Goal: Task Accomplishment & Management: Complete application form

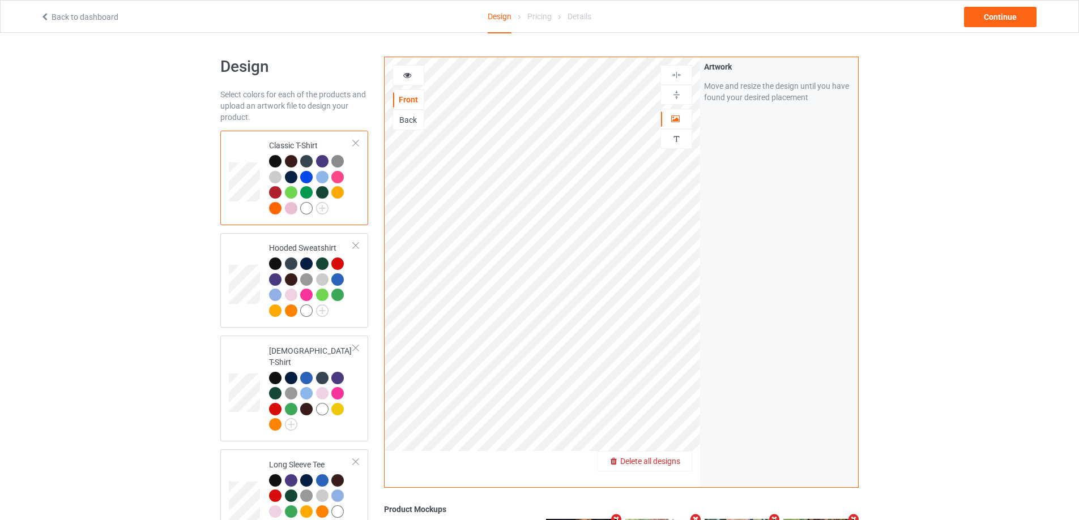
click at [668, 462] on span "Delete all designs" at bounding box center [650, 461] width 60 height 9
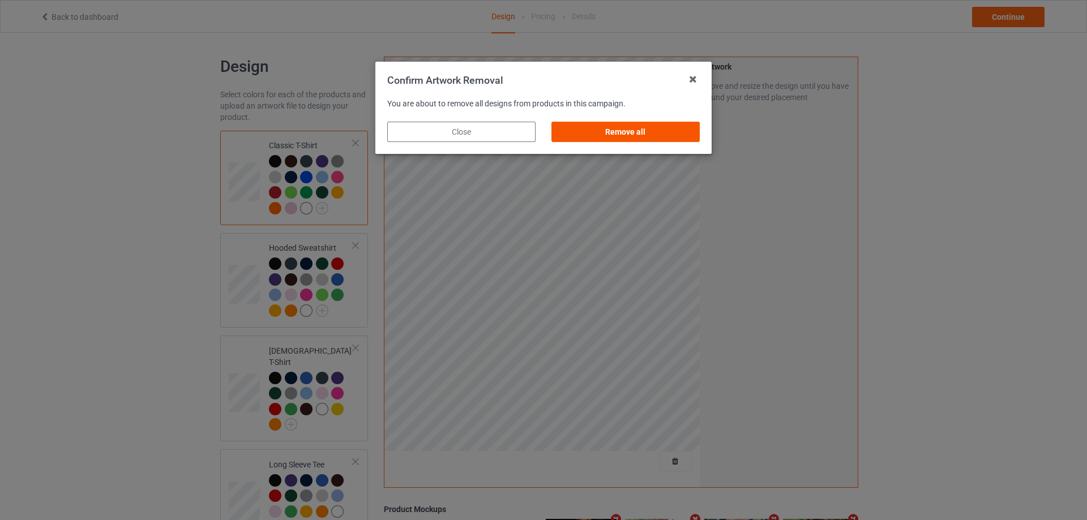
click at [664, 130] on div "Remove all" at bounding box center [626, 132] width 148 height 20
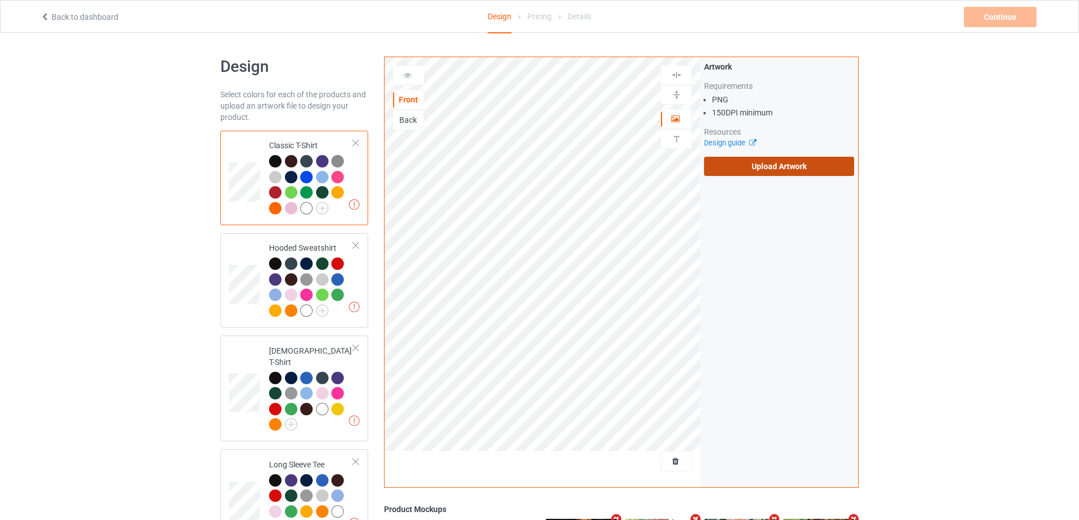
click at [741, 169] on label "Upload Artwork" at bounding box center [779, 166] width 150 height 19
click at [0, 0] on input "Upload Artwork" at bounding box center [0, 0] width 0 height 0
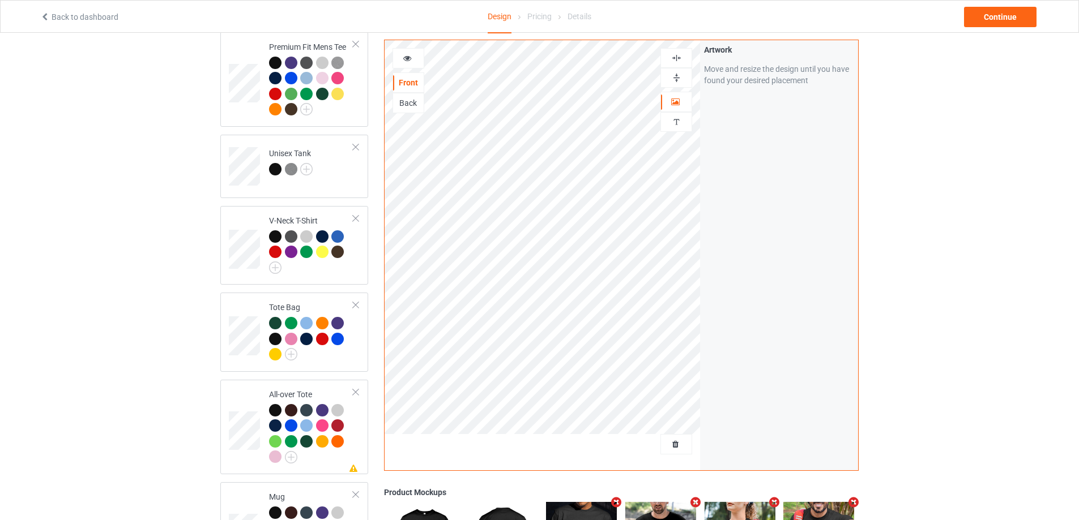
scroll to position [793, 0]
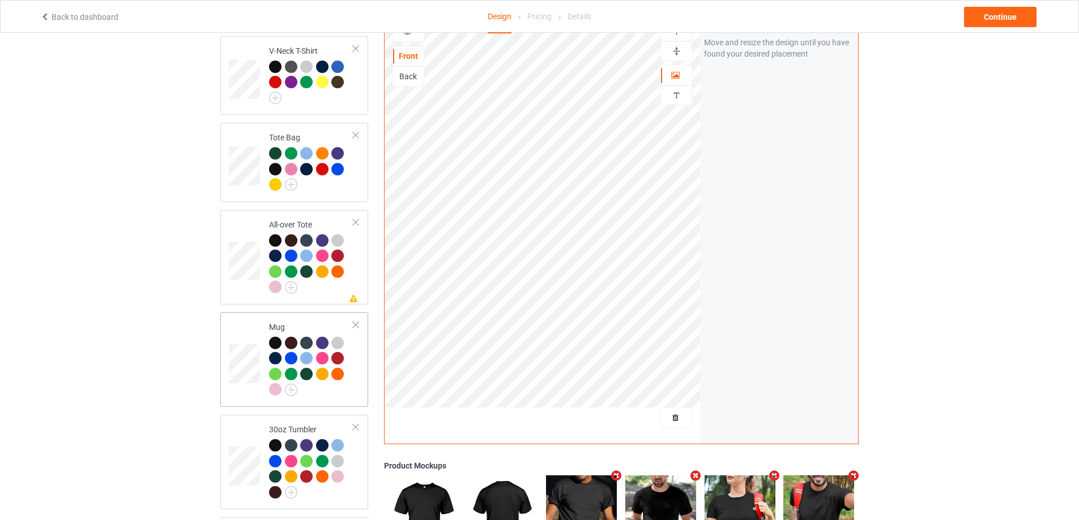
click at [339, 369] on div at bounding box center [337, 374] width 12 height 12
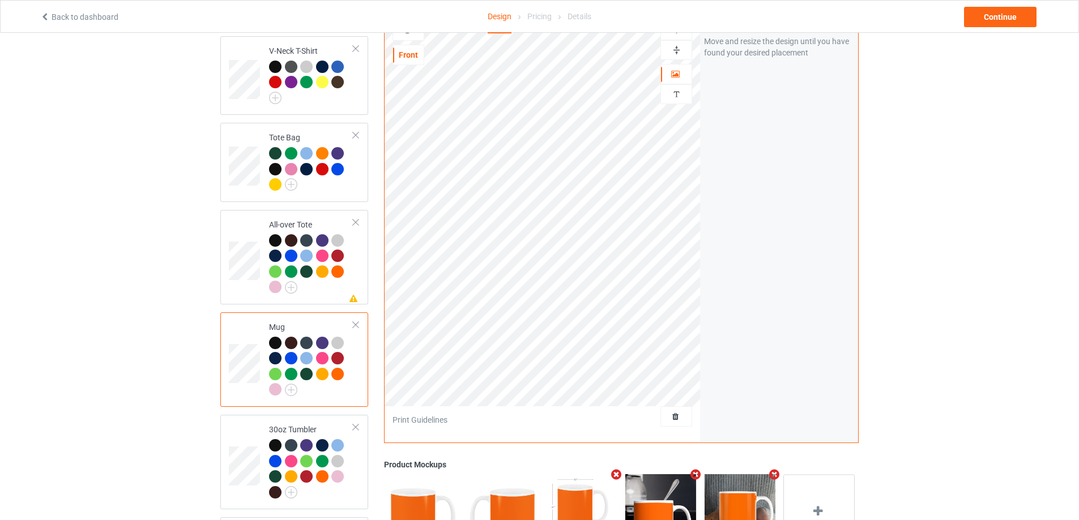
scroll to position [957, 0]
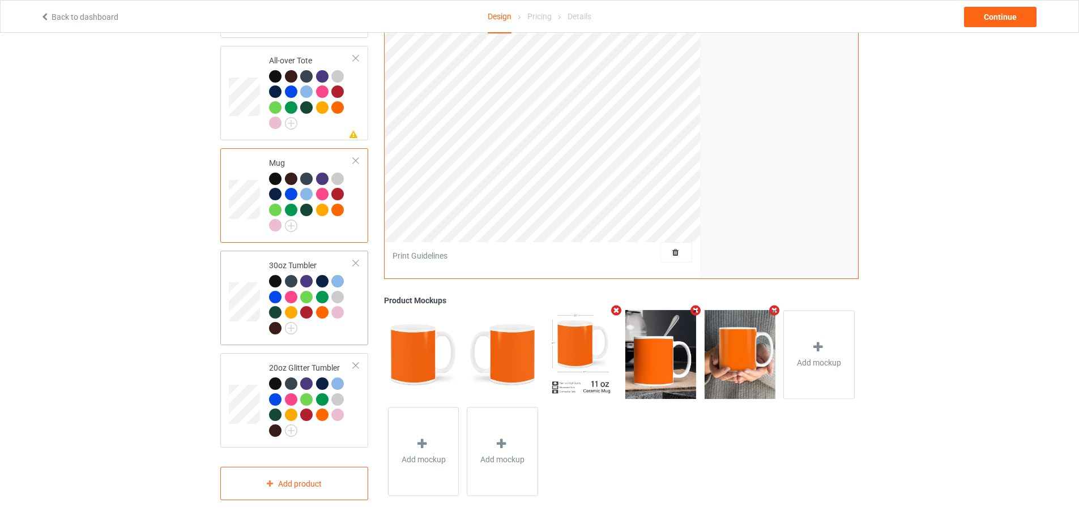
click at [349, 326] on div at bounding box center [311, 306] width 84 height 62
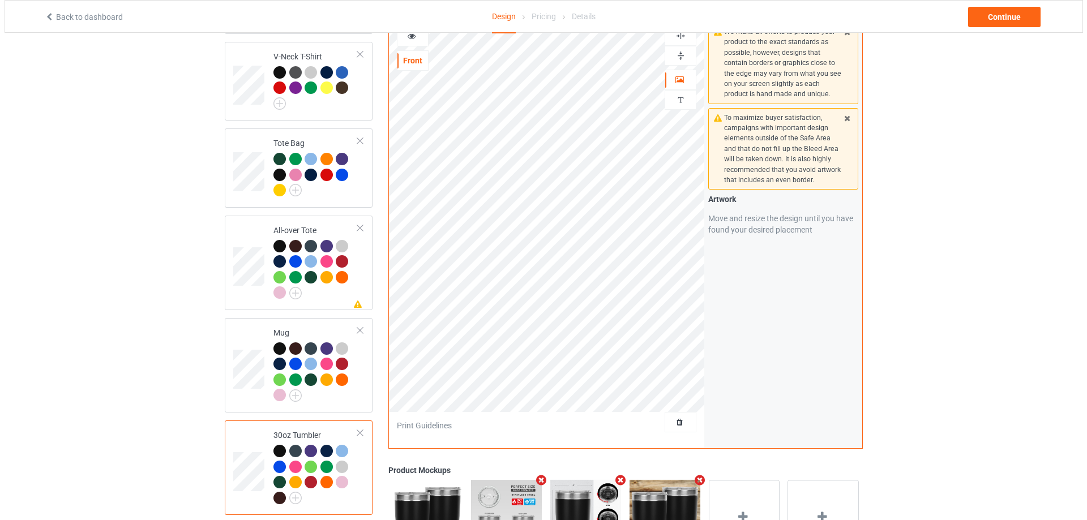
scroll to position [957, 0]
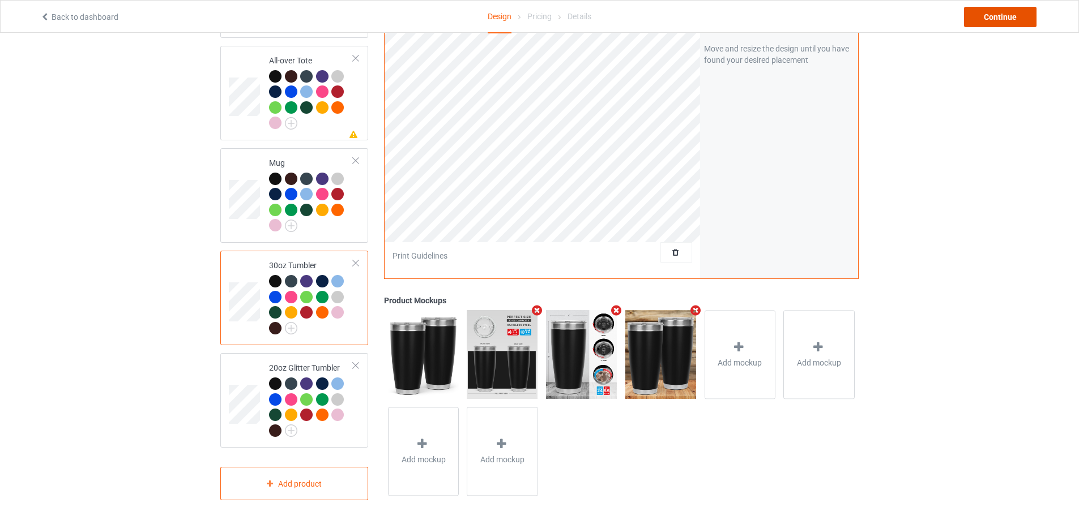
click at [996, 18] on div "Continue" at bounding box center [1000, 17] width 72 height 20
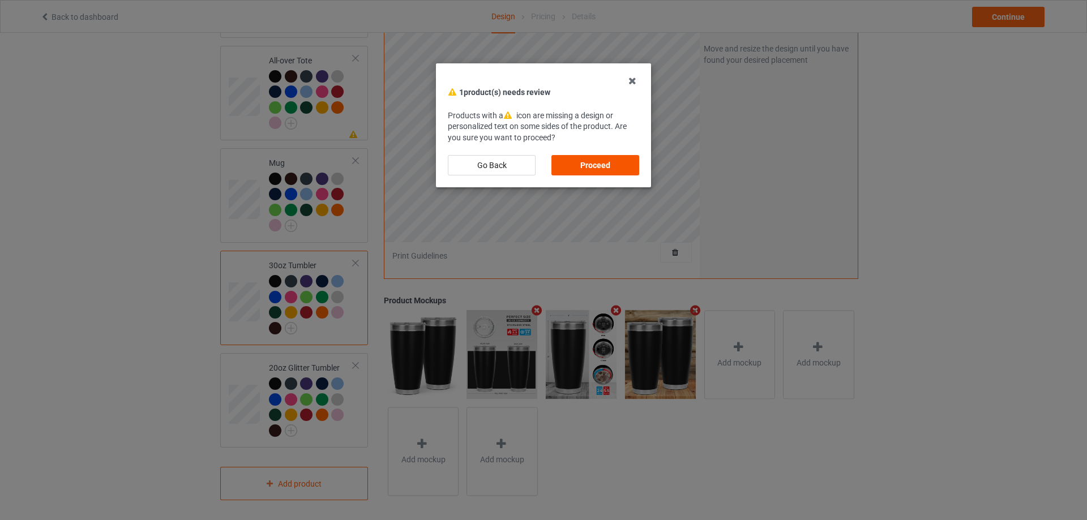
click at [601, 162] on div "Proceed" at bounding box center [596, 165] width 88 height 20
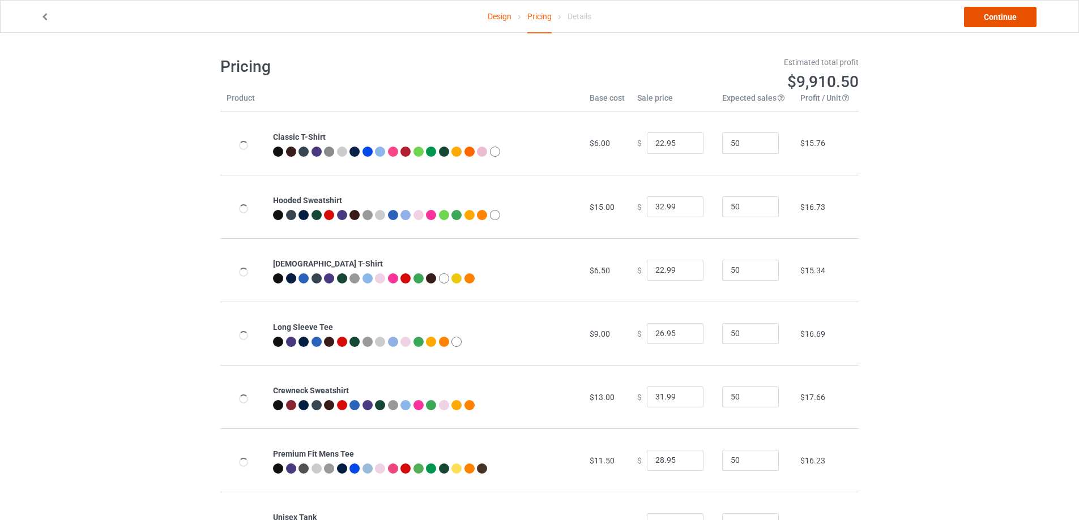
click at [999, 18] on link "Continue" at bounding box center [1000, 17] width 72 height 20
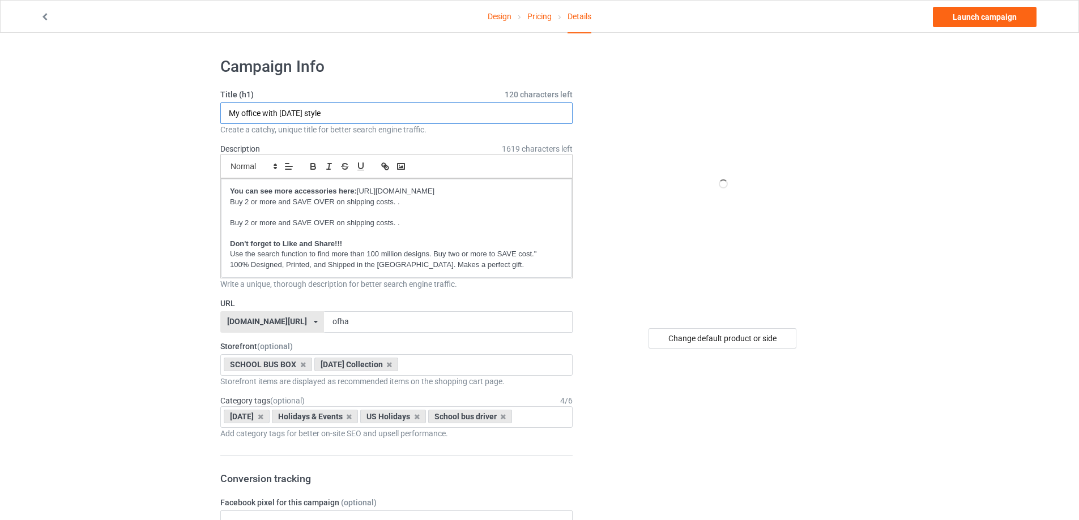
click at [420, 116] on input "My office with [DATE] style" at bounding box center [396, 113] width 352 height 22
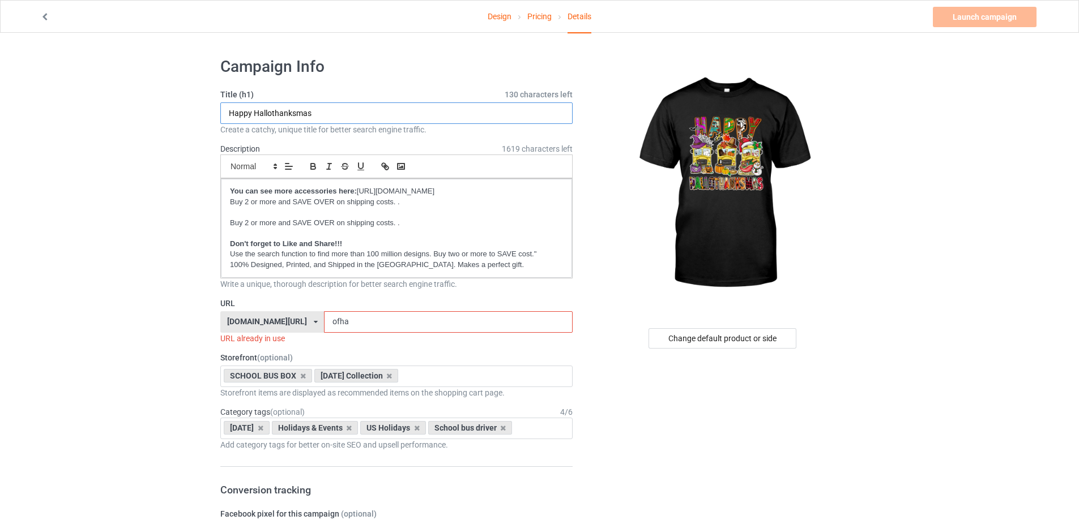
type input "Happy Hallothanksmas"
click at [366, 320] on input "ofha" at bounding box center [448, 322] width 248 height 22
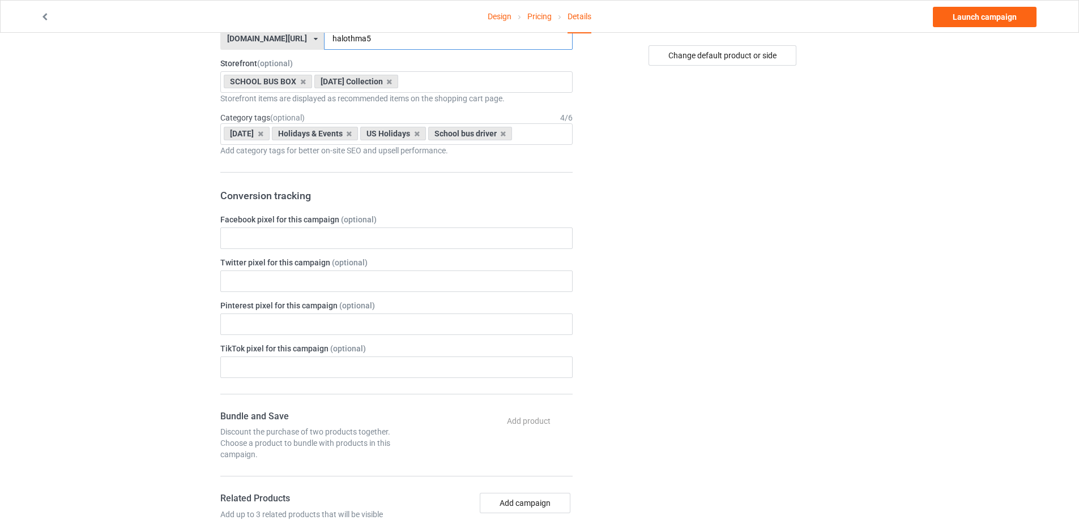
scroll to position [226, 0]
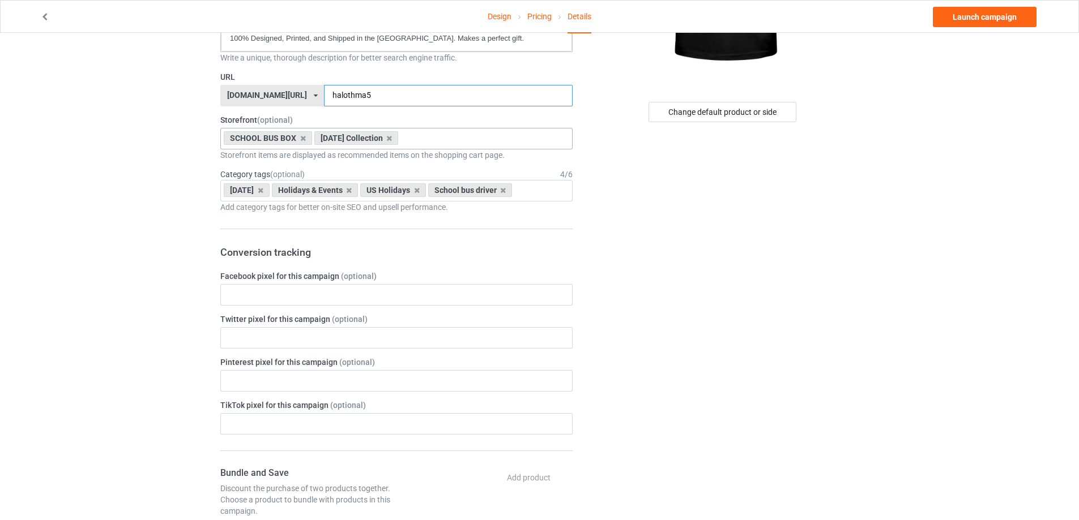
type input "halothma5"
click at [419, 139] on input "text" at bounding box center [410, 139] width 18 height 10
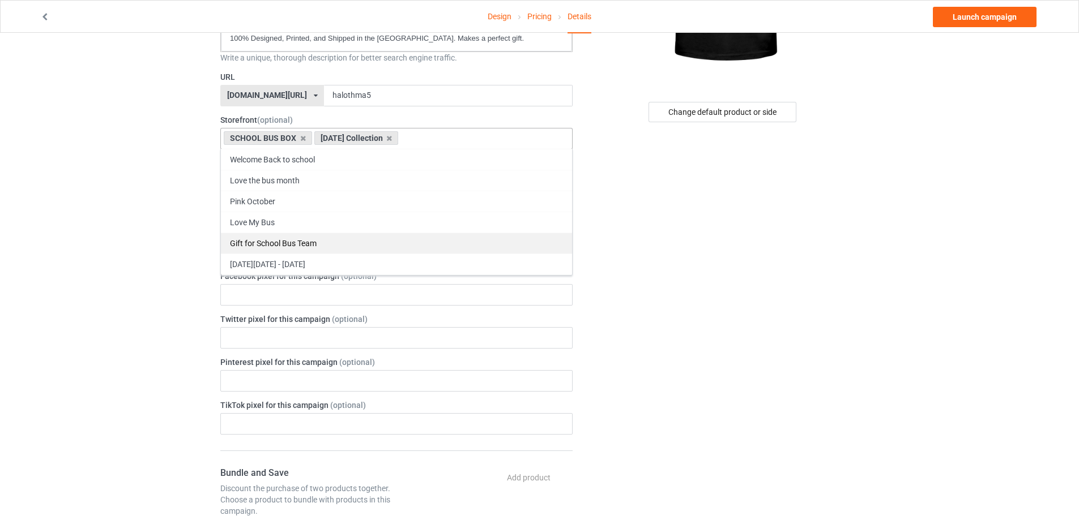
drag, startPoint x: 363, startPoint y: 270, endPoint x: 296, endPoint y: 267, distance: 67.4
click at [363, 269] on div "[DATE][DATE] - [DATE]" at bounding box center [396, 264] width 351 height 21
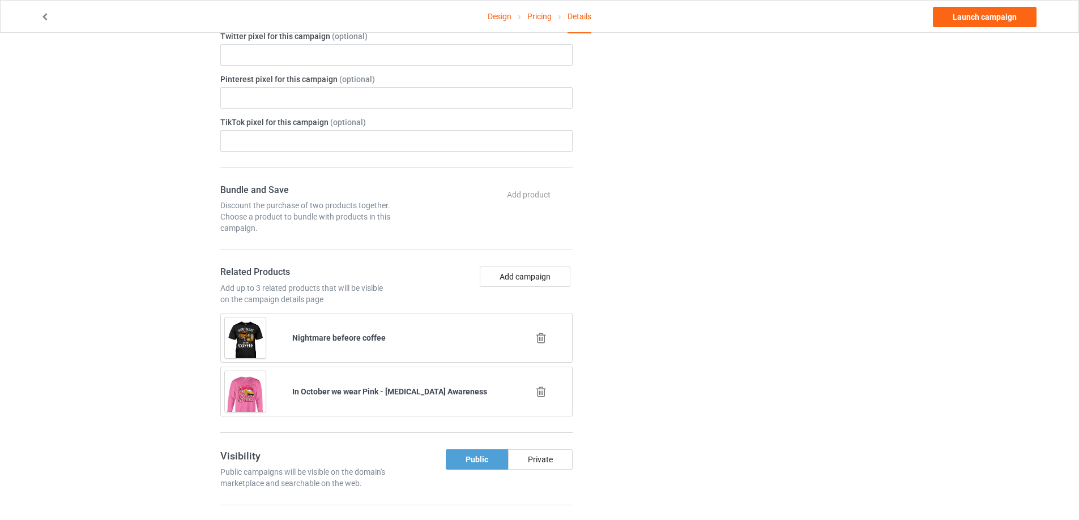
scroll to position [623, 0]
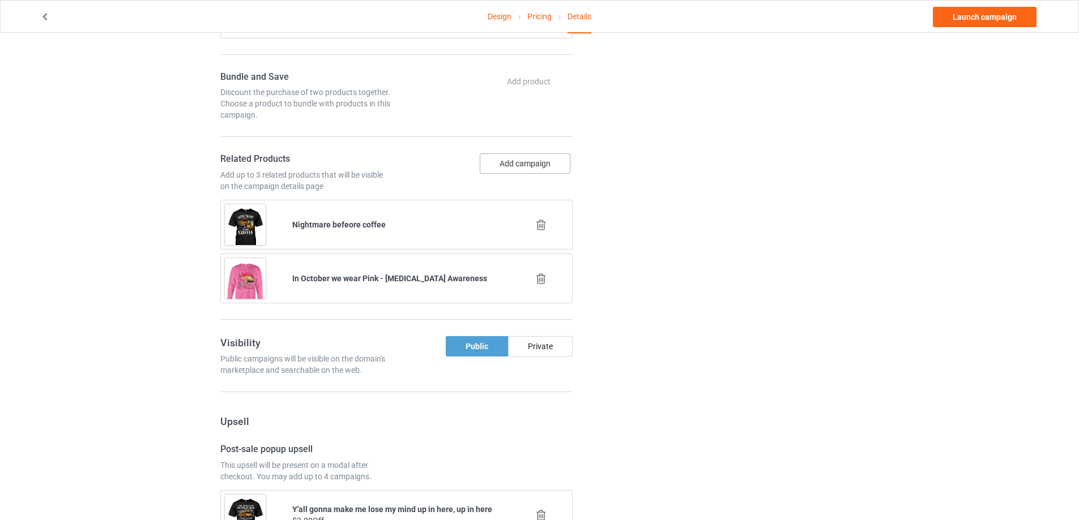
click at [511, 174] on button "Add campaign" at bounding box center [525, 163] width 91 height 20
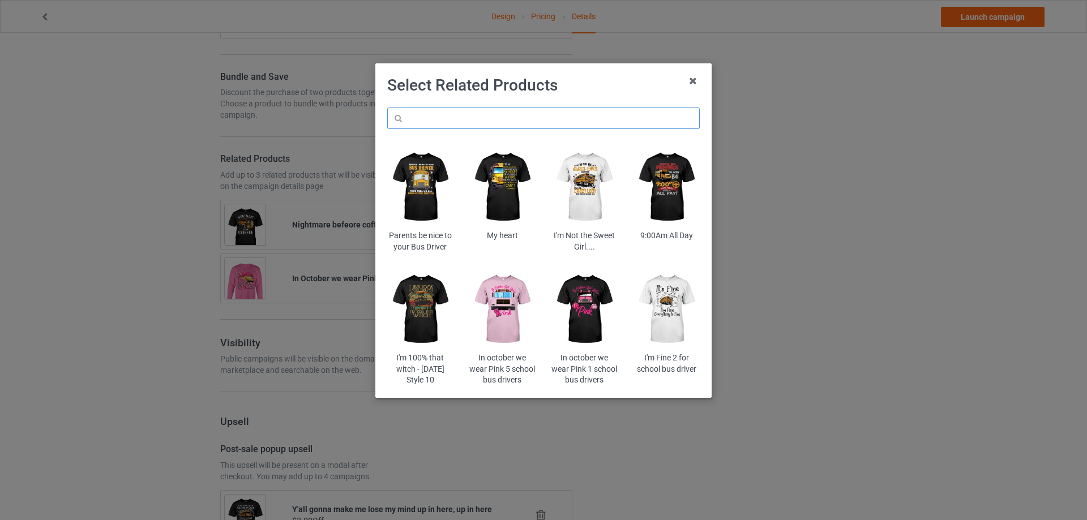
click at [496, 118] on input "text" at bounding box center [543, 119] width 313 height 22
paste input "[DOMAIN_NAME][URL]"
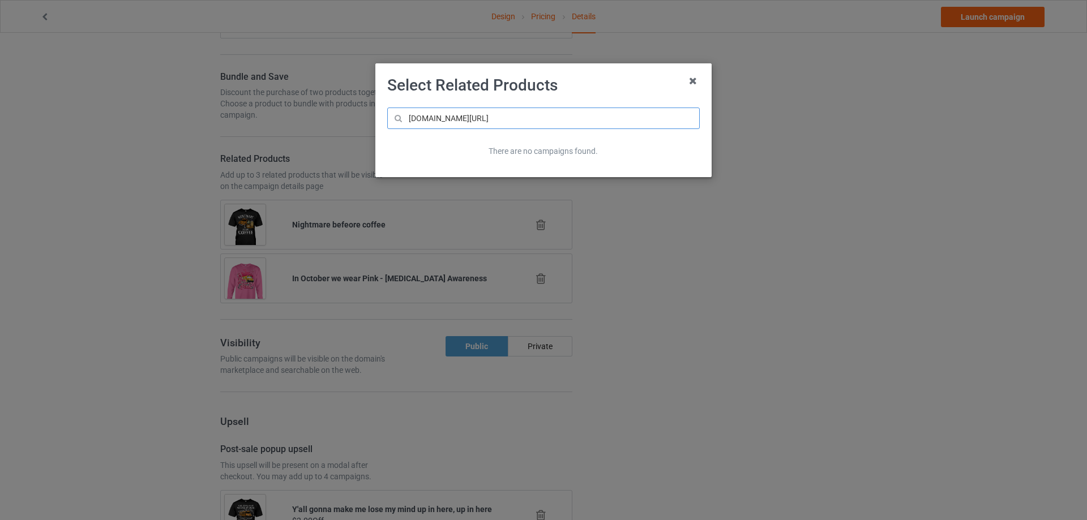
drag, startPoint x: 497, startPoint y: 118, endPoint x: 381, endPoint y: 119, distance: 116.1
click at [381, 119] on div "[DOMAIN_NAME][URL] There are no campaigns found." at bounding box center [543, 137] width 328 height 74
type input "piawa7"
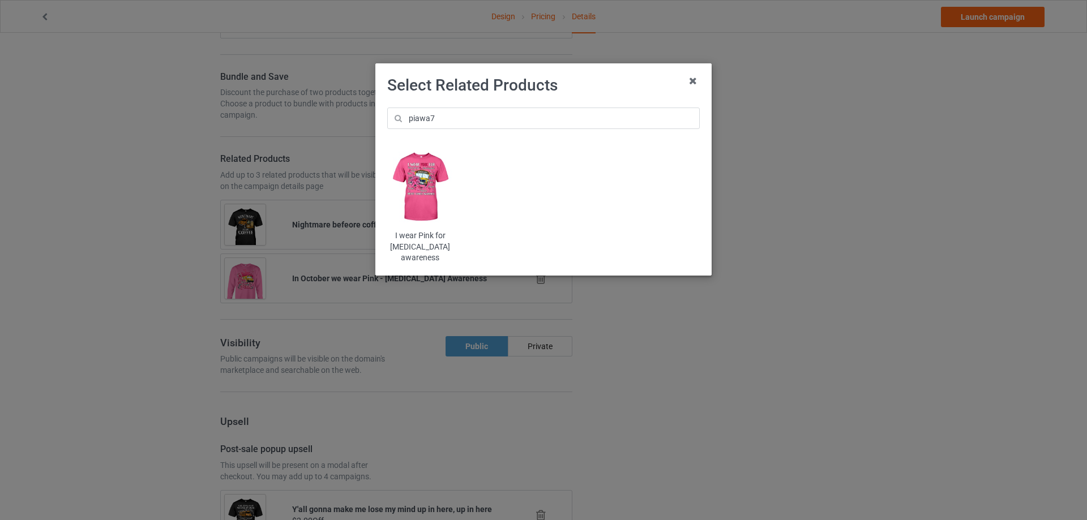
click at [429, 182] on img at bounding box center [420, 187] width 66 height 83
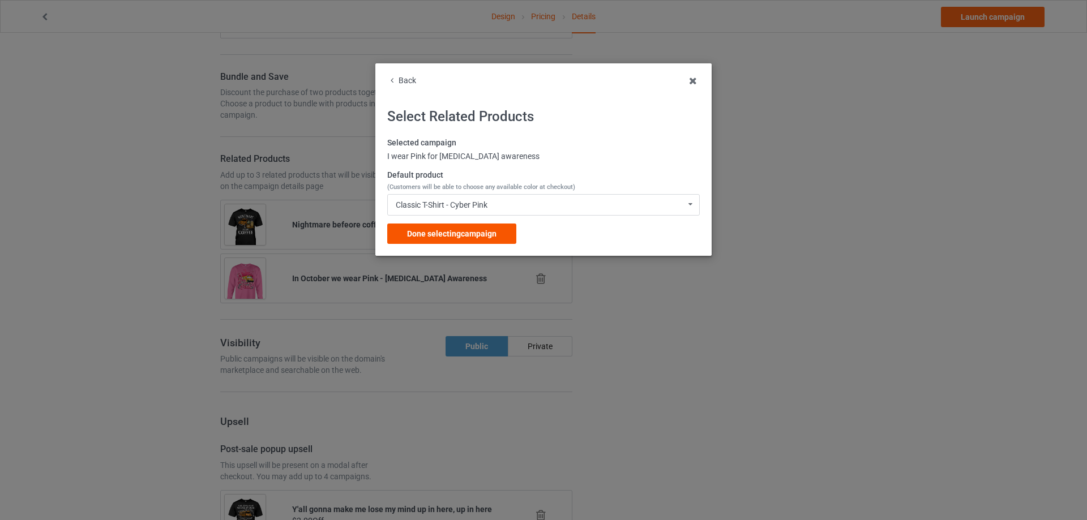
click at [468, 237] on span "Done selecting campaign" at bounding box center [451, 233] width 89 height 9
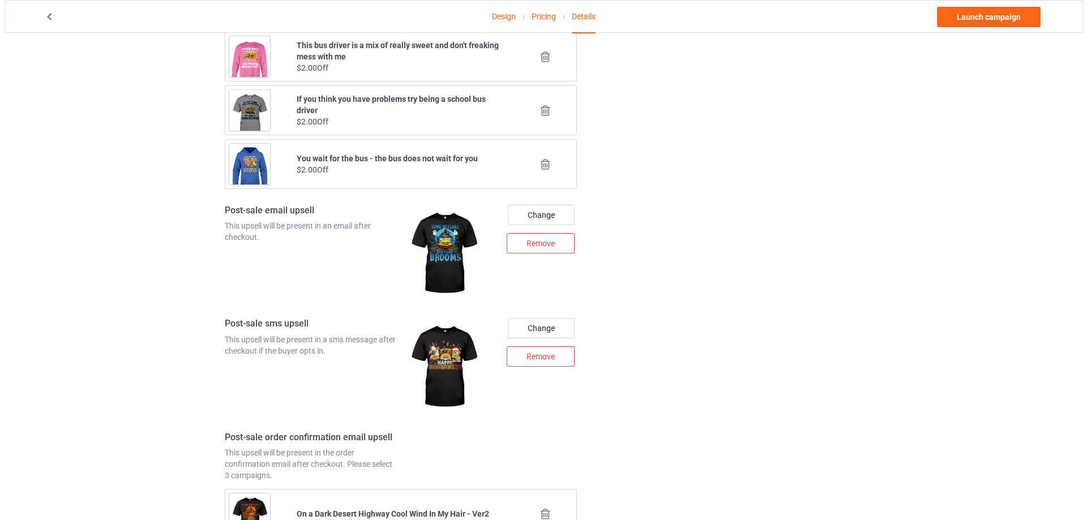
scroll to position [1246, 0]
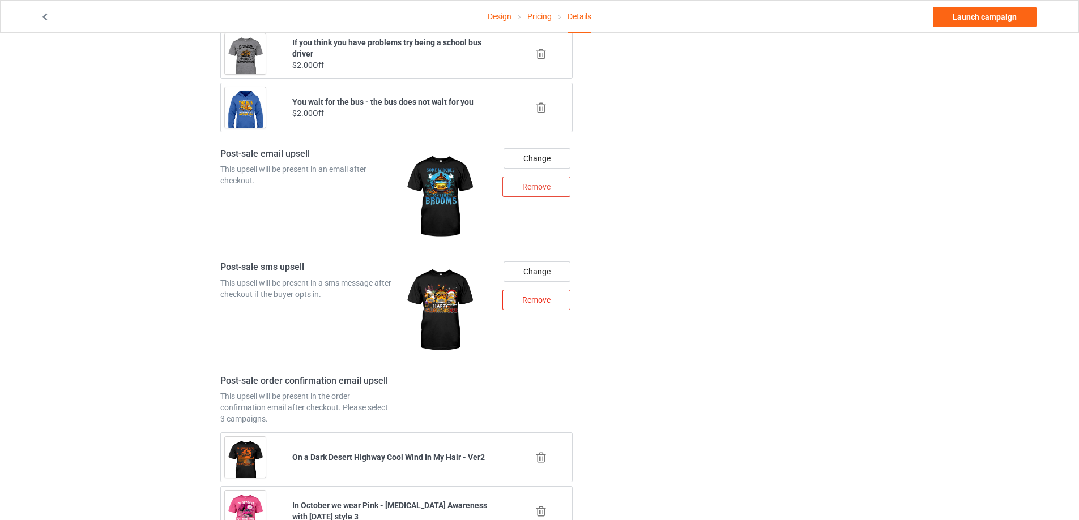
click at [513, 310] on div "Remove" at bounding box center [536, 300] width 68 height 20
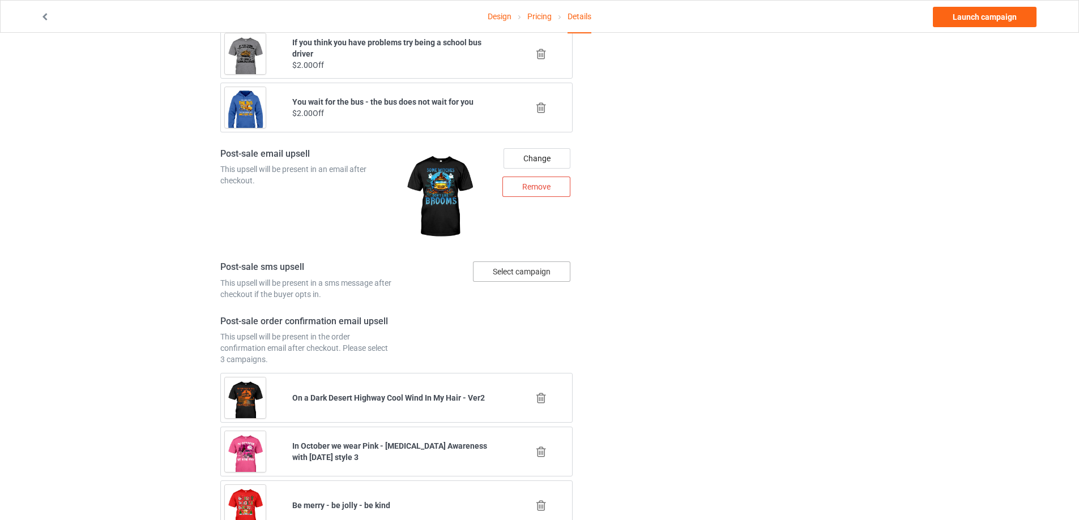
click at [531, 282] on div "Select campaign" at bounding box center [521, 272] width 97 height 20
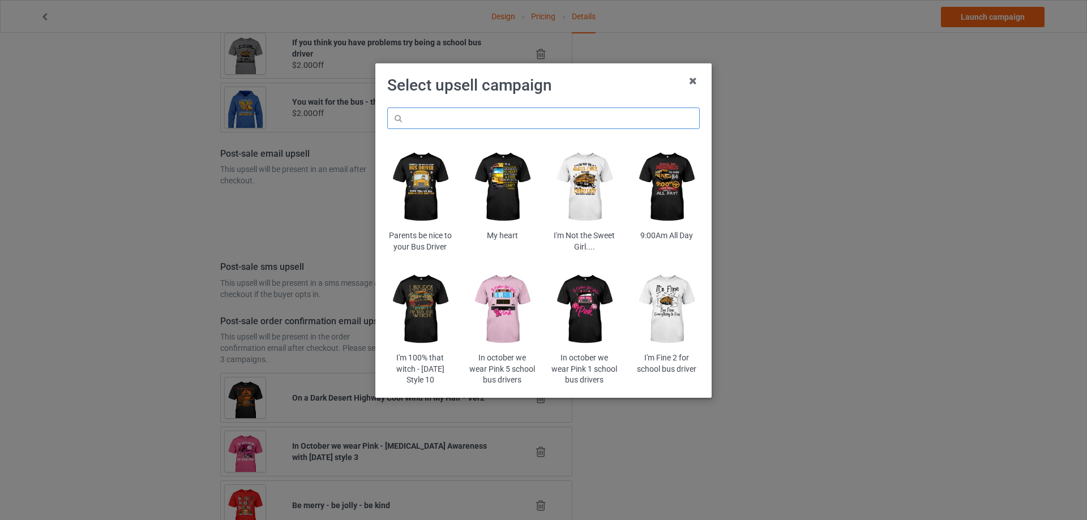
click at [531, 121] on input "text" at bounding box center [543, 119] width 313 height 22
paste input "sowit"
type input "sowit"
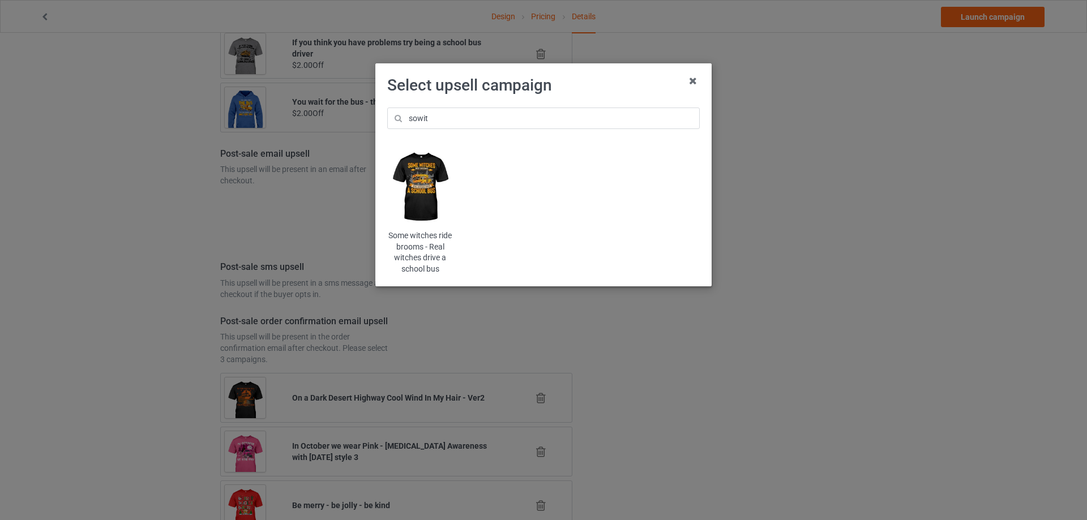
click at [430, 195] on img at bounding box center [420, 187] width 66 height 83
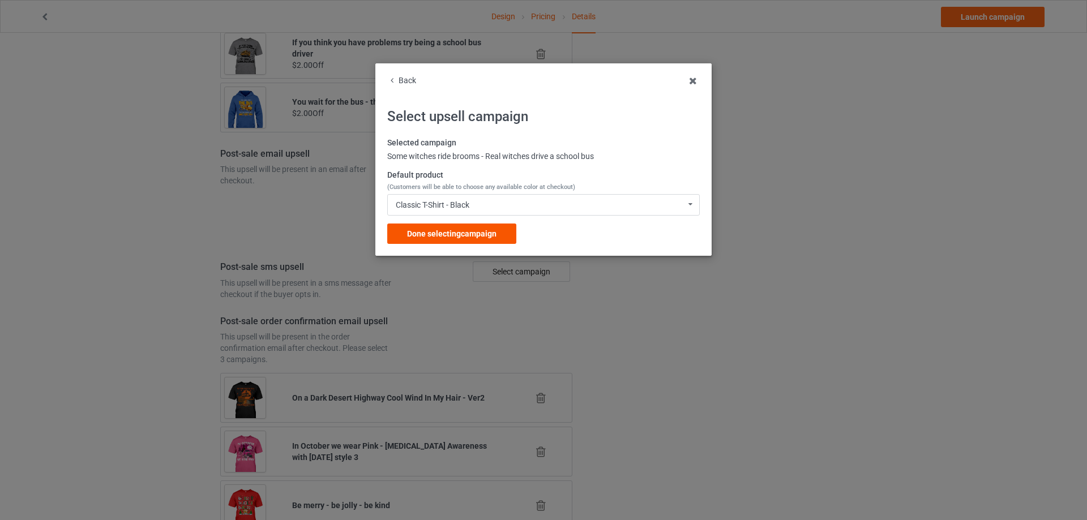
click at [492, 229] on span "Done selecting campaign" at bounding box center [451, 233] width 89 height 9
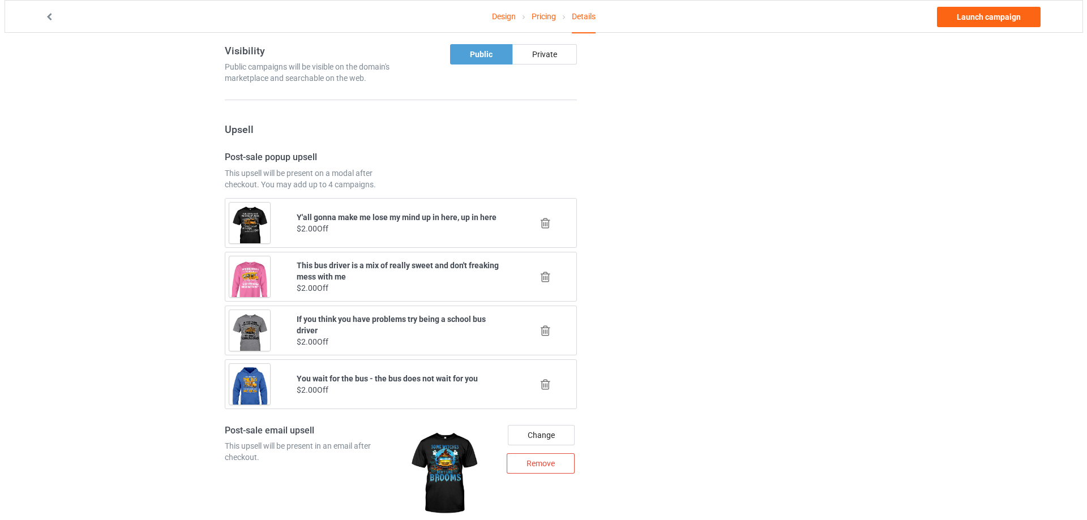
scroll to position [629, 0]
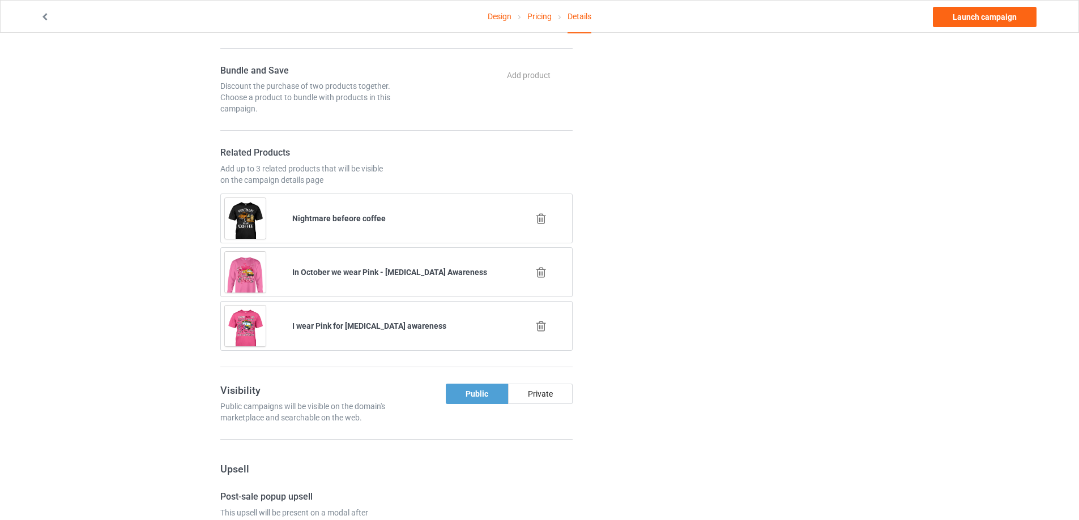
click at [541, 279] on icon at bounding box center [541, 273] width 14 height 12
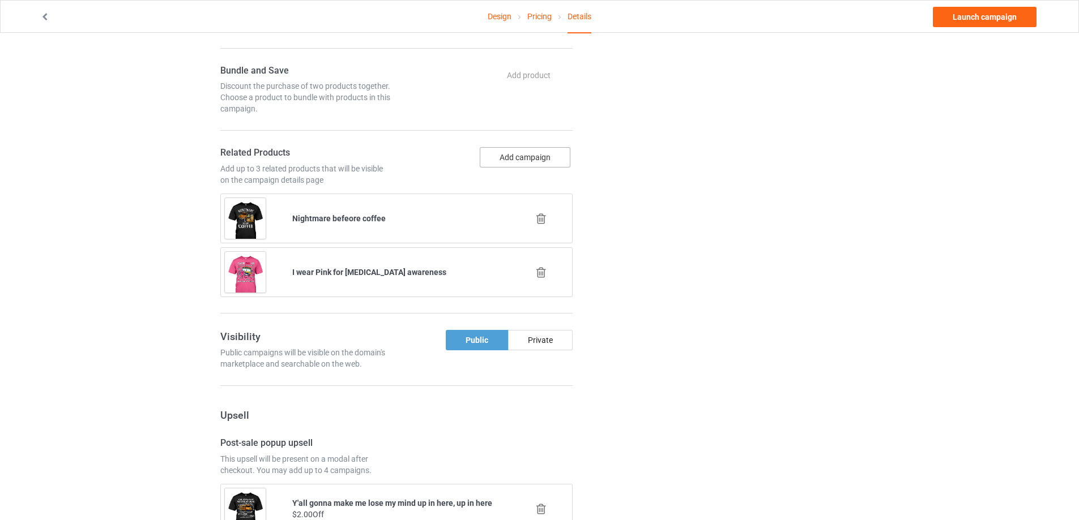
click at [536, 168] on button "Add campaign" at bounding box center [525, 157] width 91 height 20
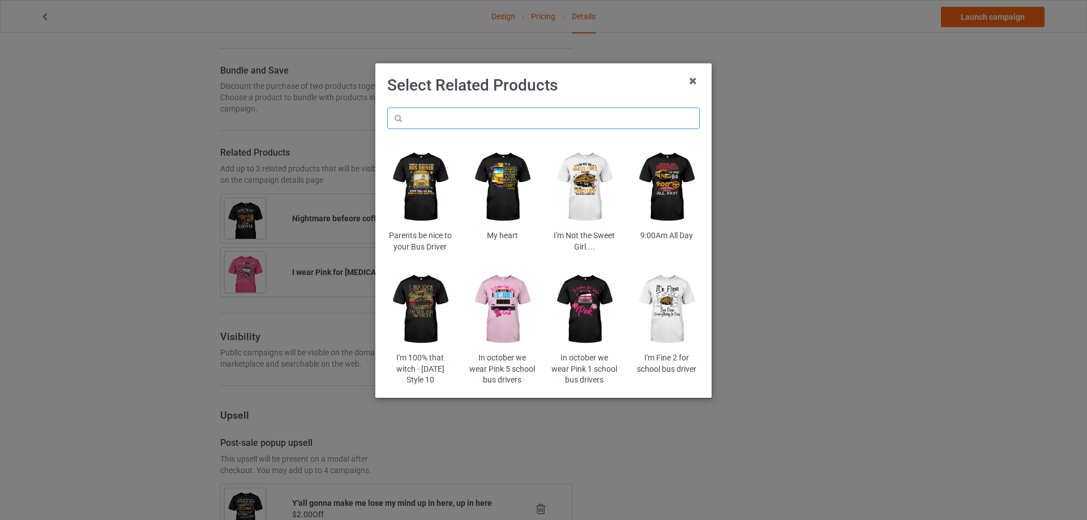
click at [516, 125] on input "text" at bounding box center [543, 119] width 313 height 22
paste input "stwa"
type input "stwa"
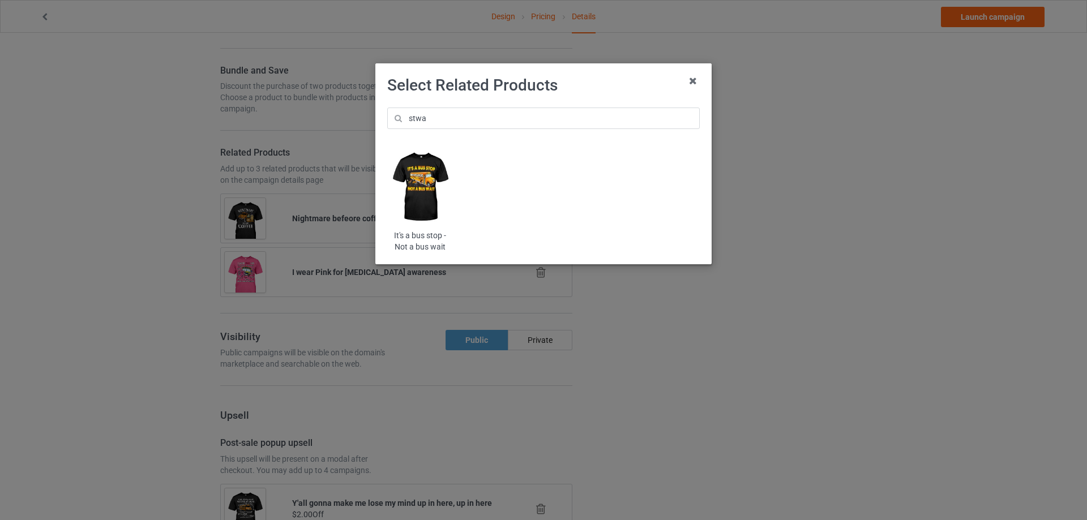
click at [422, 190] on img at bounding box center [420, 187] width 66 height 83
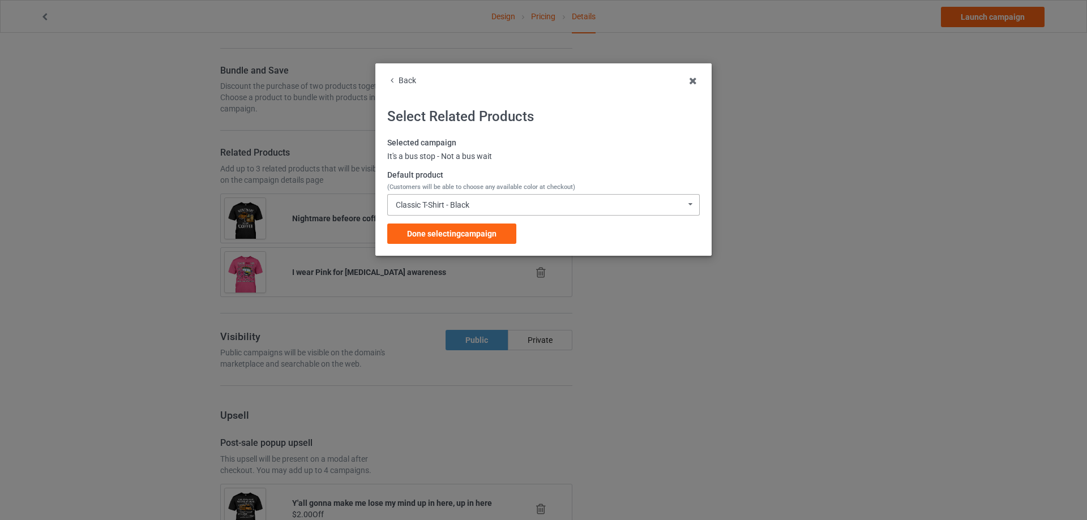
click at [442, 200] on div "Classic T-Shirt - Black Classic T-Shirt - Black Classic T-Shirt - Chocolate Cla…" at bounding box center [543, 205] width 313 height 22
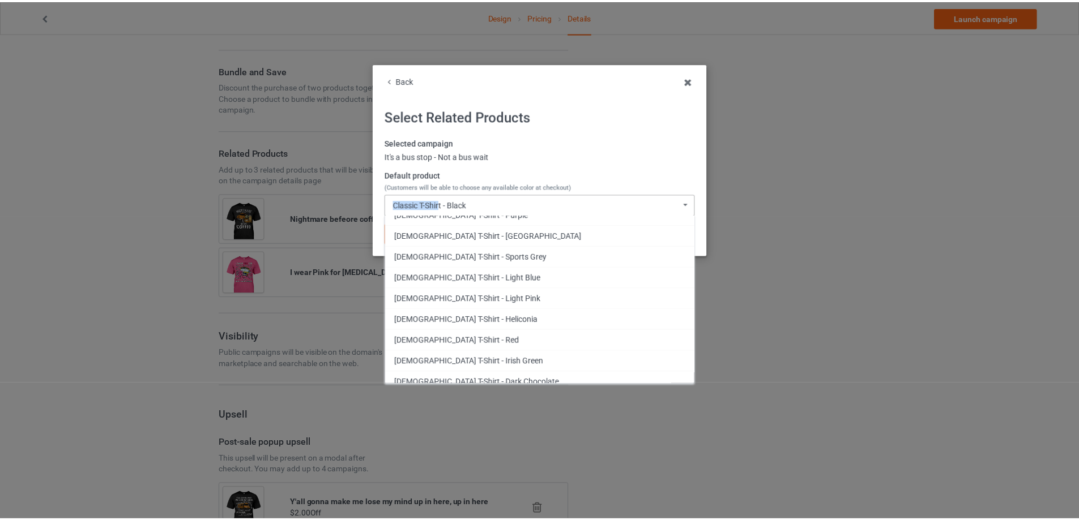
scroll to position [566, 0]
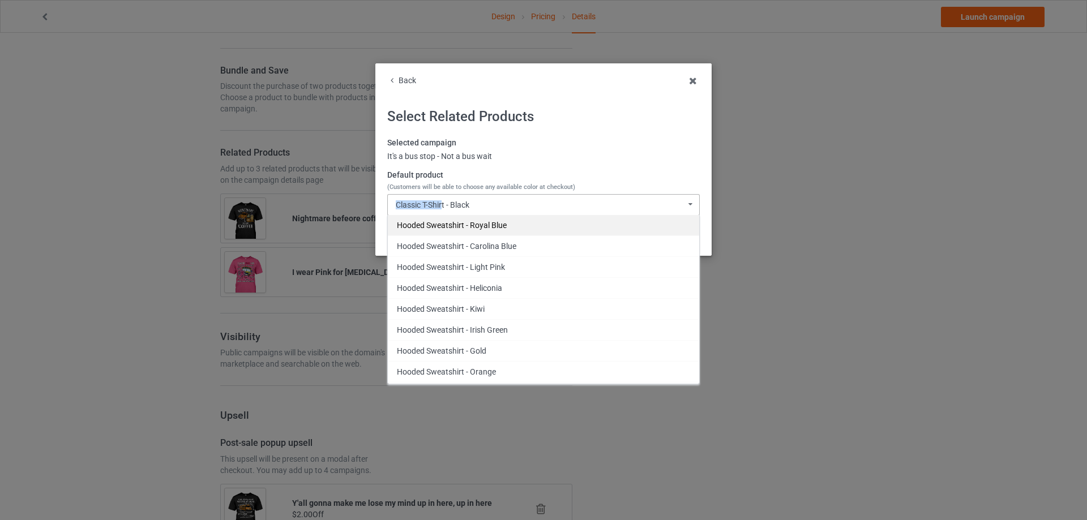
click at [503, 226] on div "Hooded Sweatshirt - Royal Blue" at bounding box center [543, 225] width 311 height 21
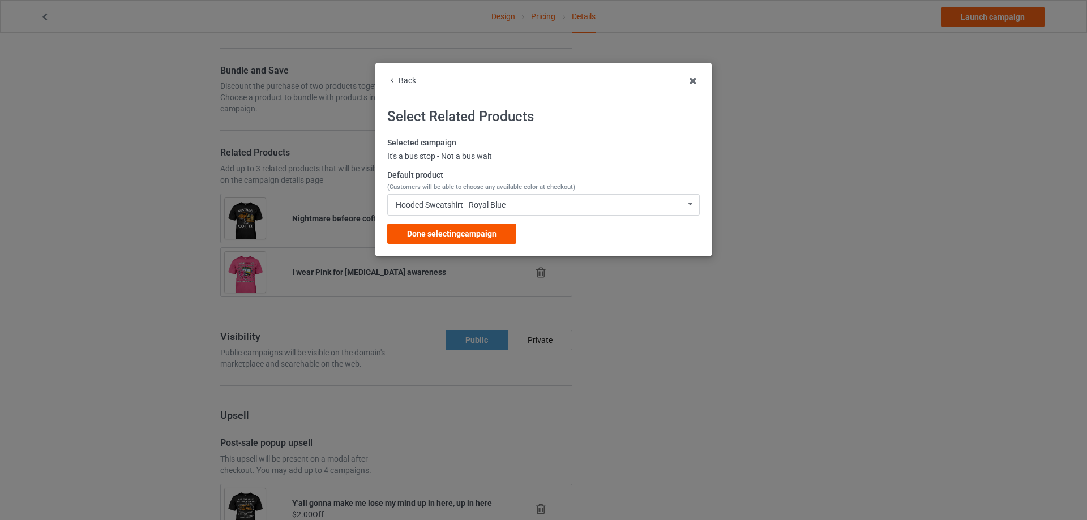
click at [467, 234] on span "Done selecting campaign" at bounding box center [451, 233] width 89 height 9
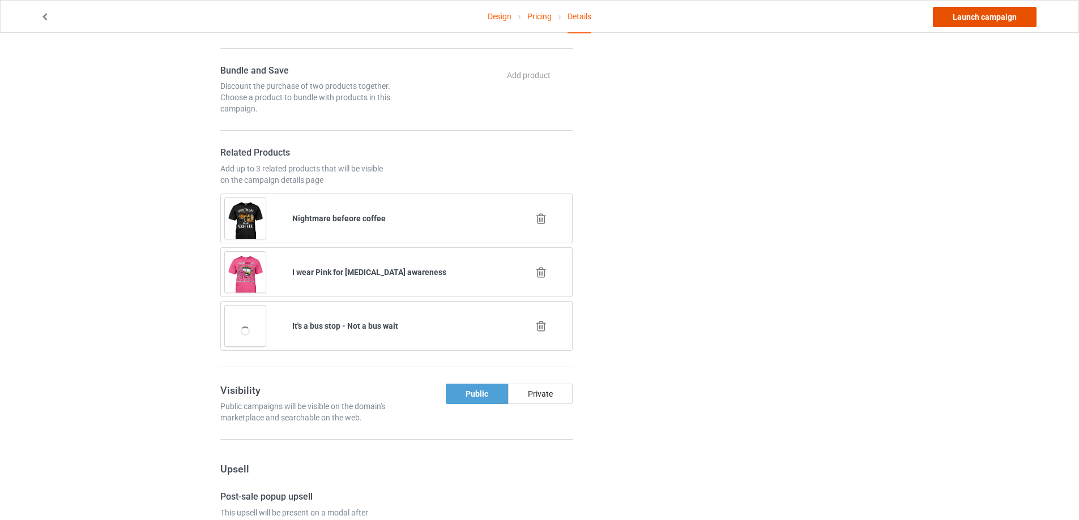
click at [1012, 13] on link "Launch campaign" at bounding box center [985, 17] width 104 height 20
